Goal: Information Seeking & Learning: Learn about a topic

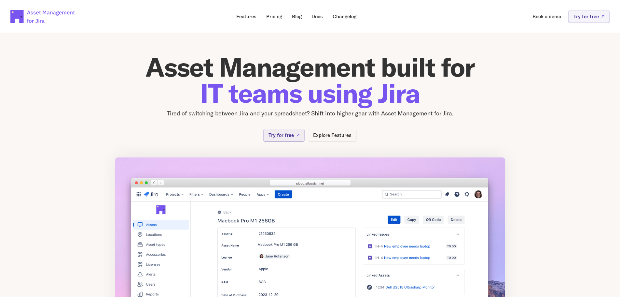
click at [332, 133] on p "Explore Features" at bounding box center [332, 135] width 38 height 5
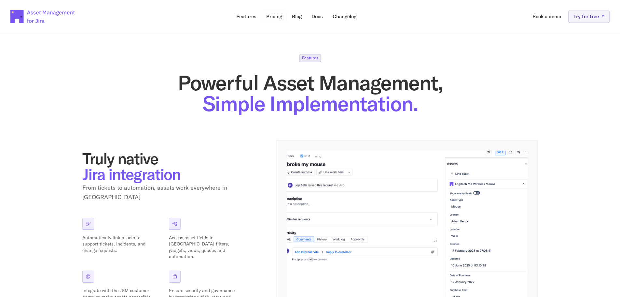
click at [275, 18] on p "Pricing" at bounding box center [274, 16] width 16 height 5
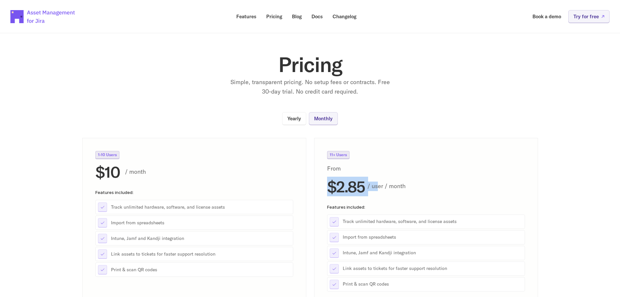
drag, startPoint x: 326, startPoint y: 185, endPoint x: 378, endPoint y: 188, distance: 51.9
click at [378, 188] on div "11+ Users From $2.85 / user / month Features included: Track unlimited hardware…" at bounding box center [426, 233] width 224 height 190
click at [367, 188] on div "$2.85 / user / month" at bounding box center [426, 186] width 198 height 16
drag, startPoint x: 366, startPoint y: 187, endPoint x: 328, endPoint y: 186, distance: 38.1
click at [328, 186] on div "$2.85 / user / month" at bounding box center [426, 186] width 198 height 16
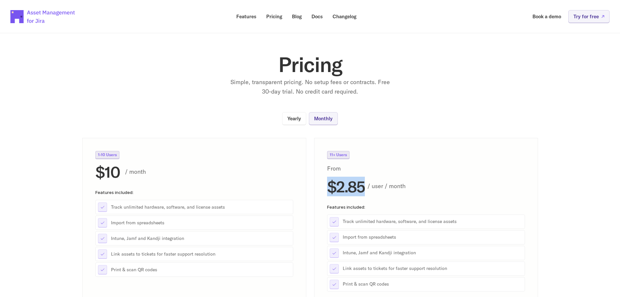
copy h2 "$2.85"
click at [318, 18] on p "Docs" at bounding box center [317, 16] width 11 height 5
click at [251, 15] on p "Features" at bounding box center [246, 16] width 20 height 5
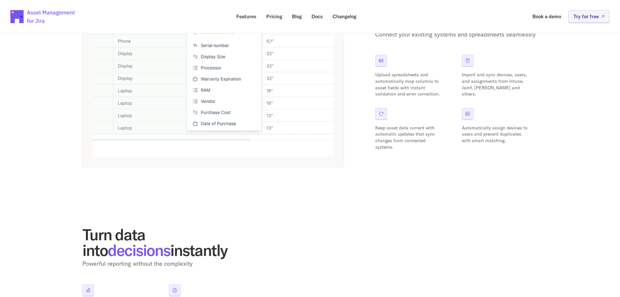
scroll to position [521, 0]
